Goal: Transaction & Acquisition: Purchase product/service

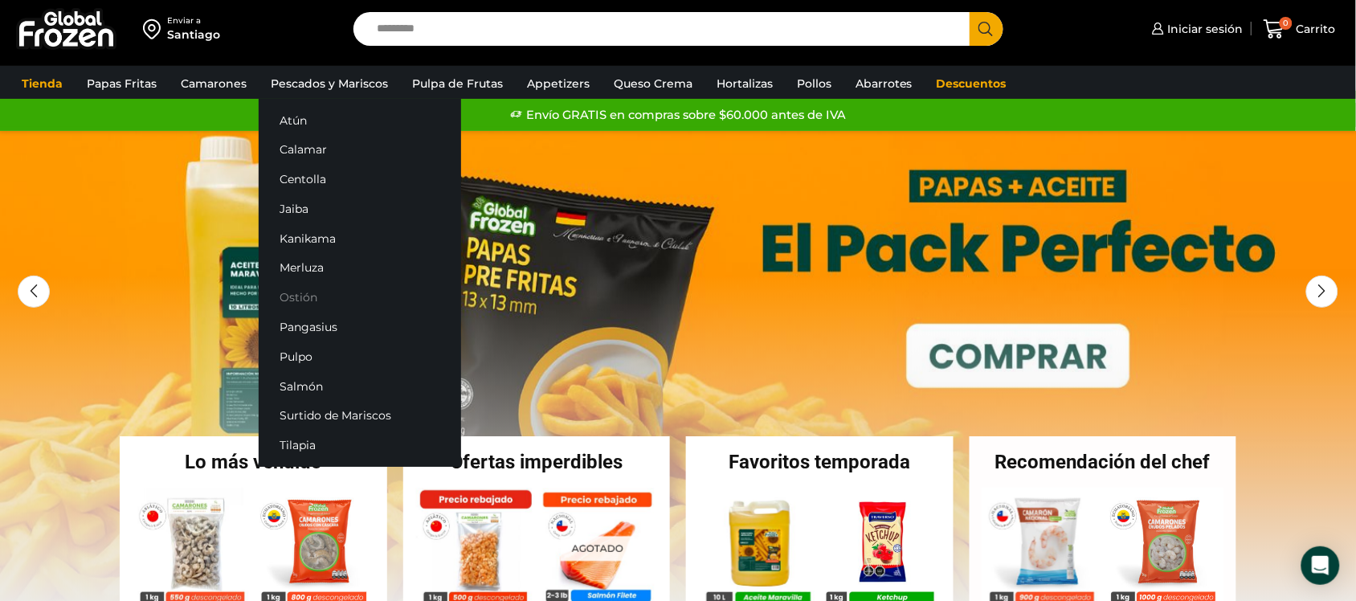
click at [297, 287] on link "Ostión" at bounding box center [360, 298] width 202 height 30
click at [1145, 1] on div "Enviar a Santiago Search input Search Iniciar sesión *" at bounding box center [678, 29] width 1348 height 58
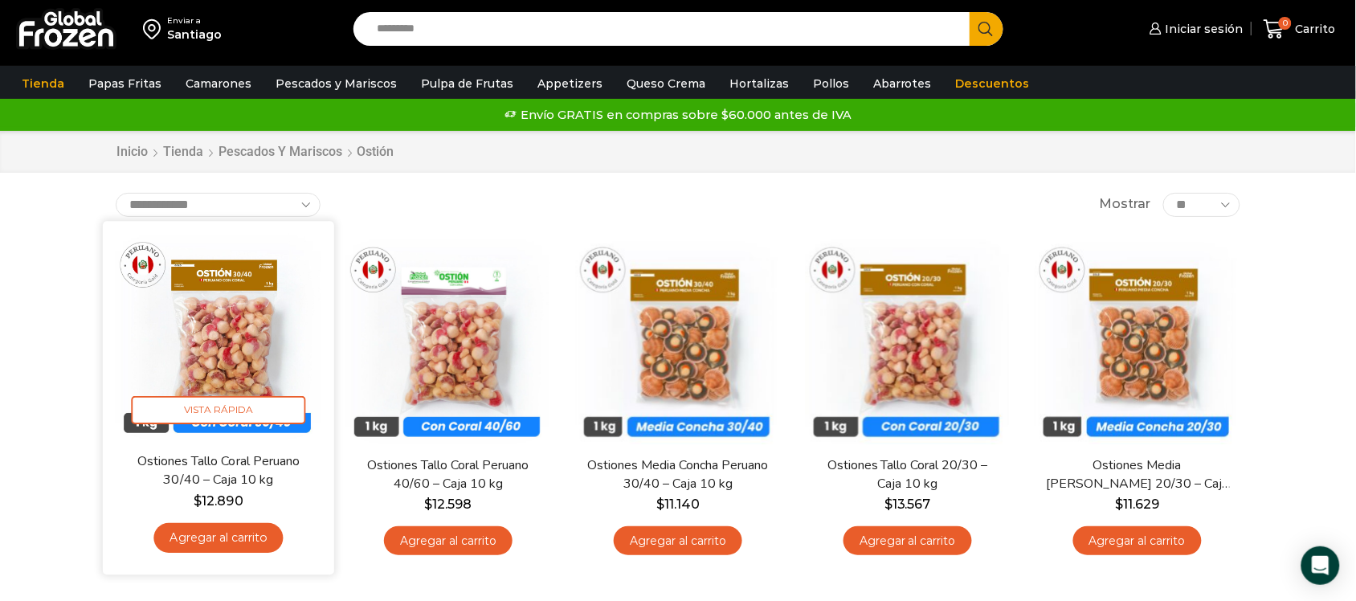
click at [243, 349] on img at bounding box center [218, 336] width 207 height 207
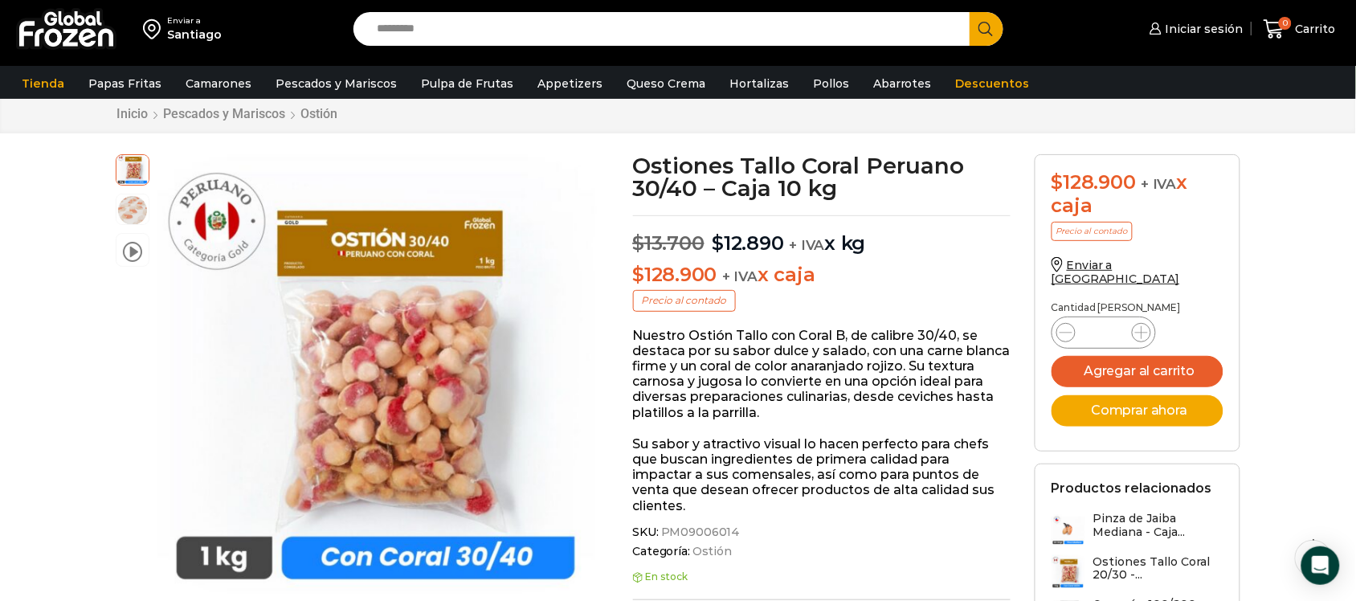
scroll to position [1, 0]
